Goal: Use online tool/utility: Utilize a website feature to perform a specific function

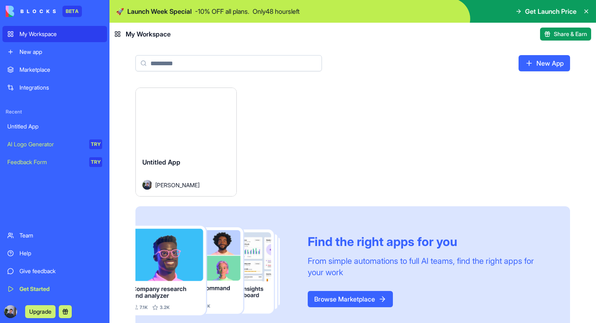
click at [180, 115] on button "Launch" at bounding box center [186, 120] width 61 height 16
